Goal: Navigation & Orientation: Find specific page/section

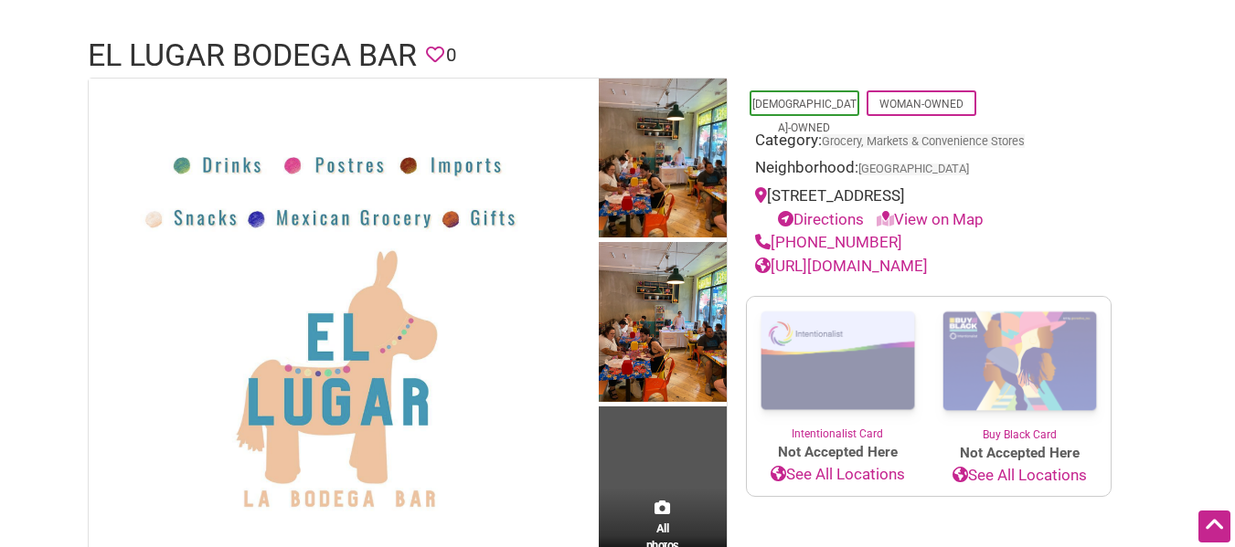
scroll to position [107, 0]
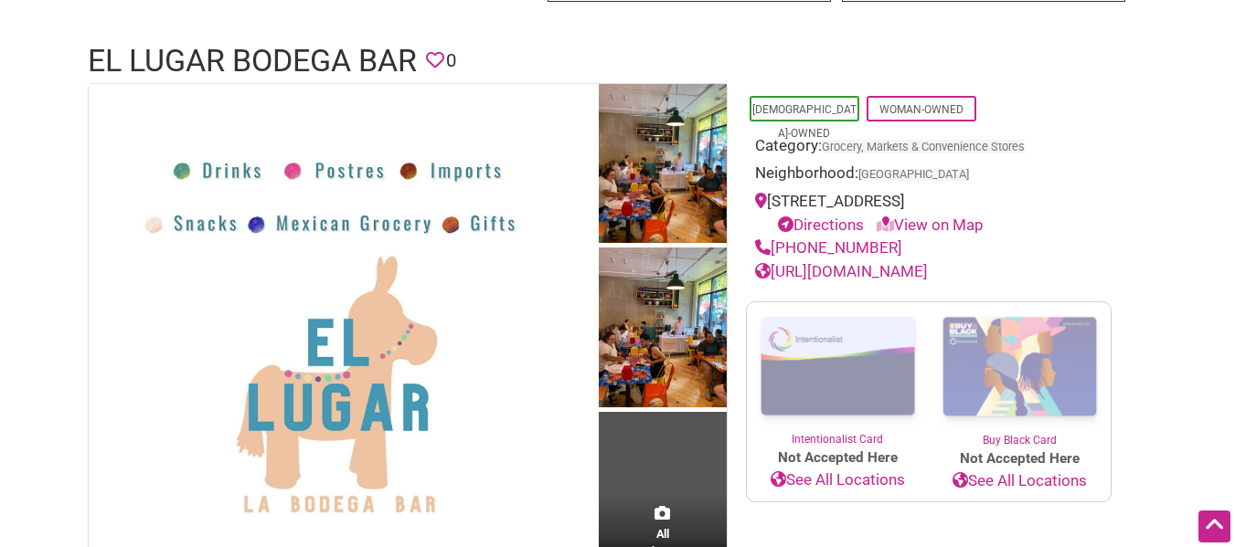
click at [913, 270] on link "[URL][DOMAIN_NAME]" at bounding box center [841, 271] width 173 height 18
drag, startPoint x: 889, startPoint y: 198, endPoint x: 758, endPoint y: 193, distance: 131.7
click at [758, 193] on div "[STREET_ADDRESS] Directions View on Map" at bounding box center [928, 213] width 347 height 47
click at [866, 175] on span "[GEOGRAPHIC_DATA]" at bounding box center [913, 175] width 111 height 12
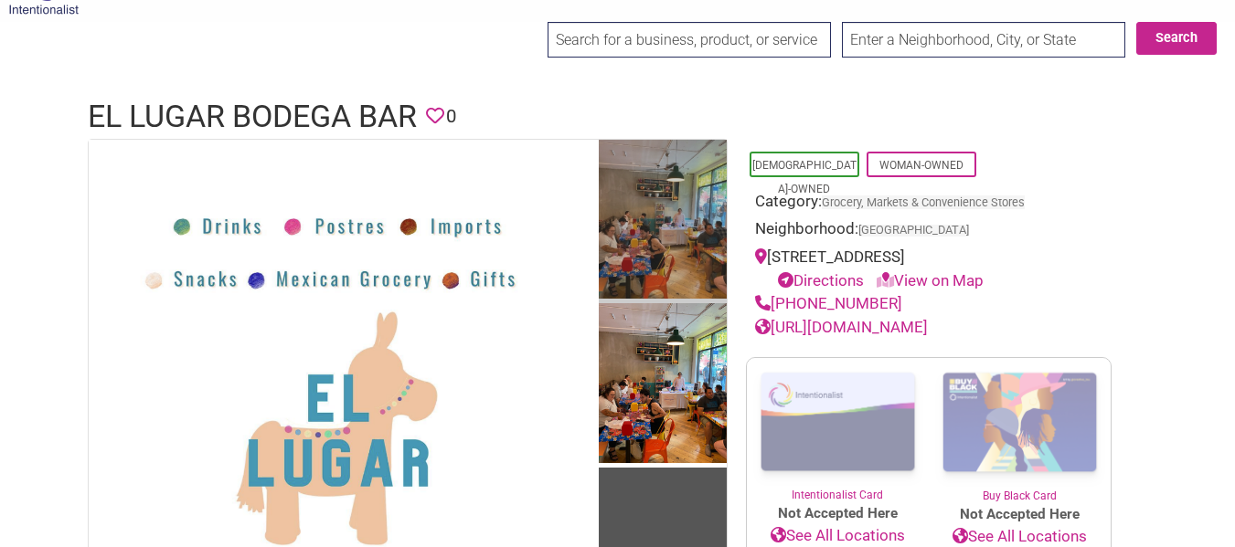
scroll to position [0, 0]
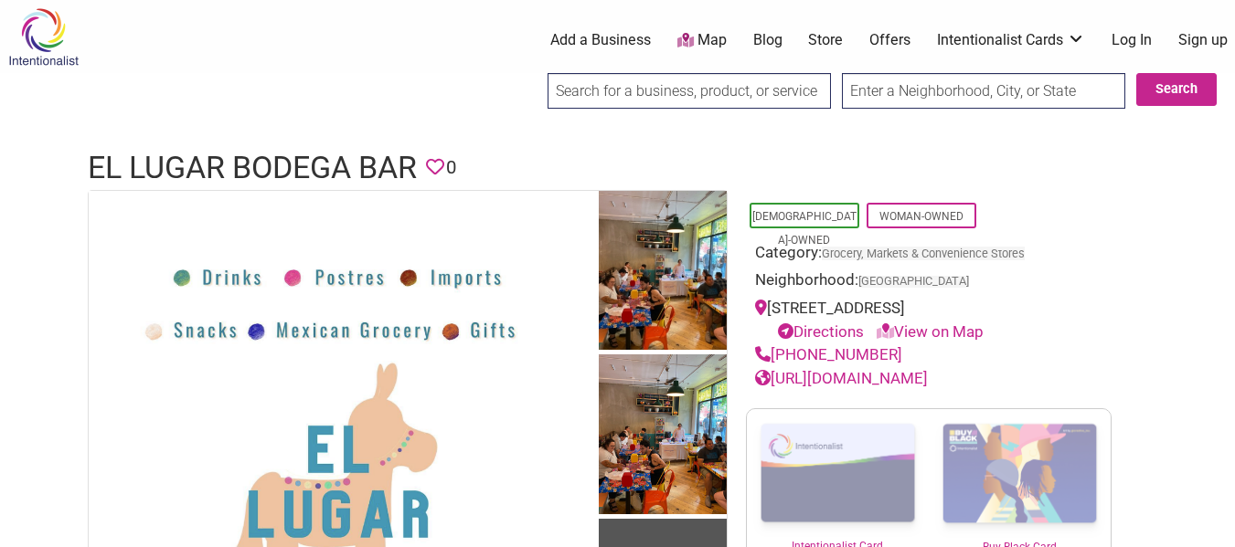
click at [827, 313] on div "[STREET_ADDRESS] Directions View on Map" at bounding box center [928, 320] width 347 height 47
click at [752, 306] on div "[DEMOGRAPHIC_DATA]-Owned Woman-Owned Category: Grocery, Markets & Convenience S…" at bounding box center [929, 290] width 366 height 201
click at [767, 307] on div "[STREET_ADDRESS] Directions View on Map" at bounding box center [928, 320] width 347 height 47
click at [760, 303] on icon at bounding box center [761, 308] width 12 height 16
click at [913, 329] on link "View on Map" at bounding box center [929, 332] width 107 height 18
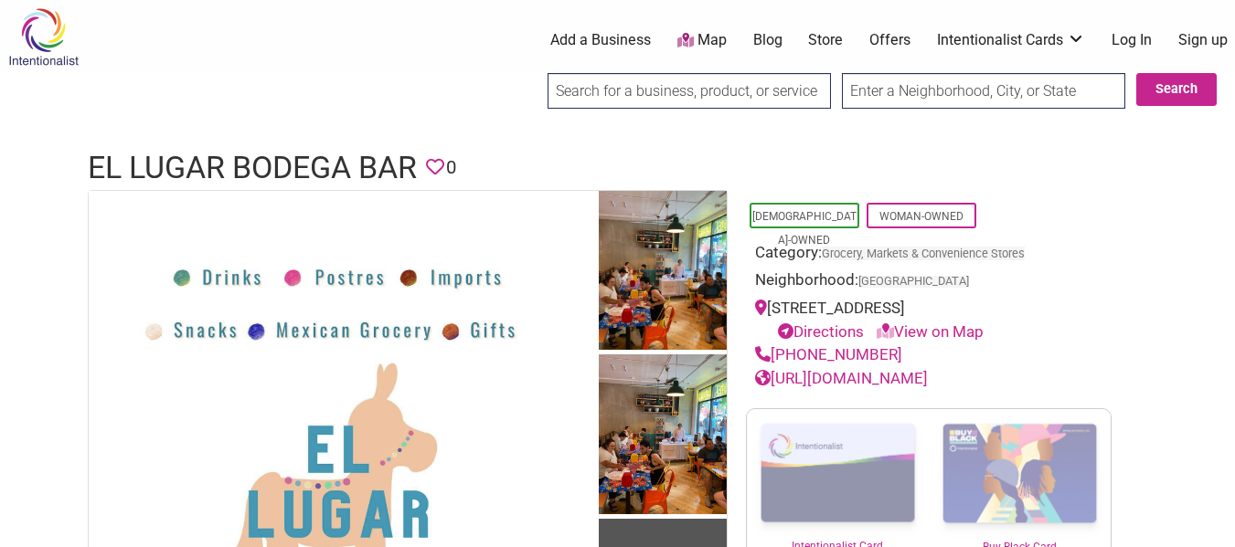
click at [959, 331] on link "View on Map" at bounding box center [929, 332] width 107 height 18
